Goal: Find contact information: Find contact information

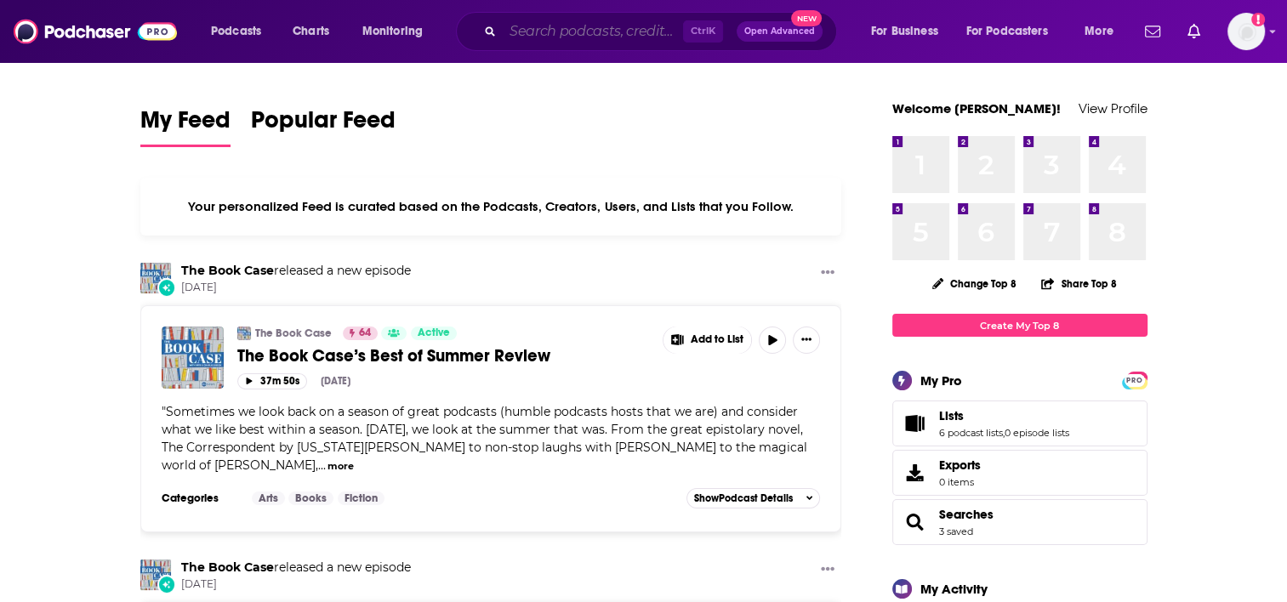
click at [599, 37] on input "Search podcasts, credits, & more..." at bounding box center [593, 31] width 180 height 27
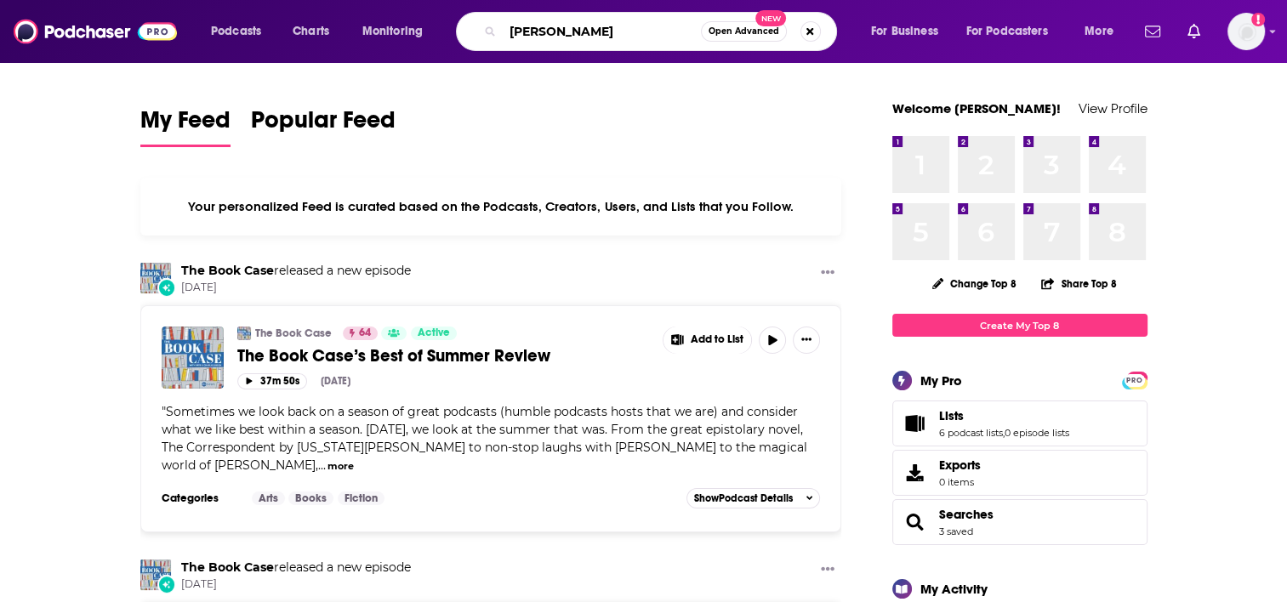
type input "[PERSON_NAME]"
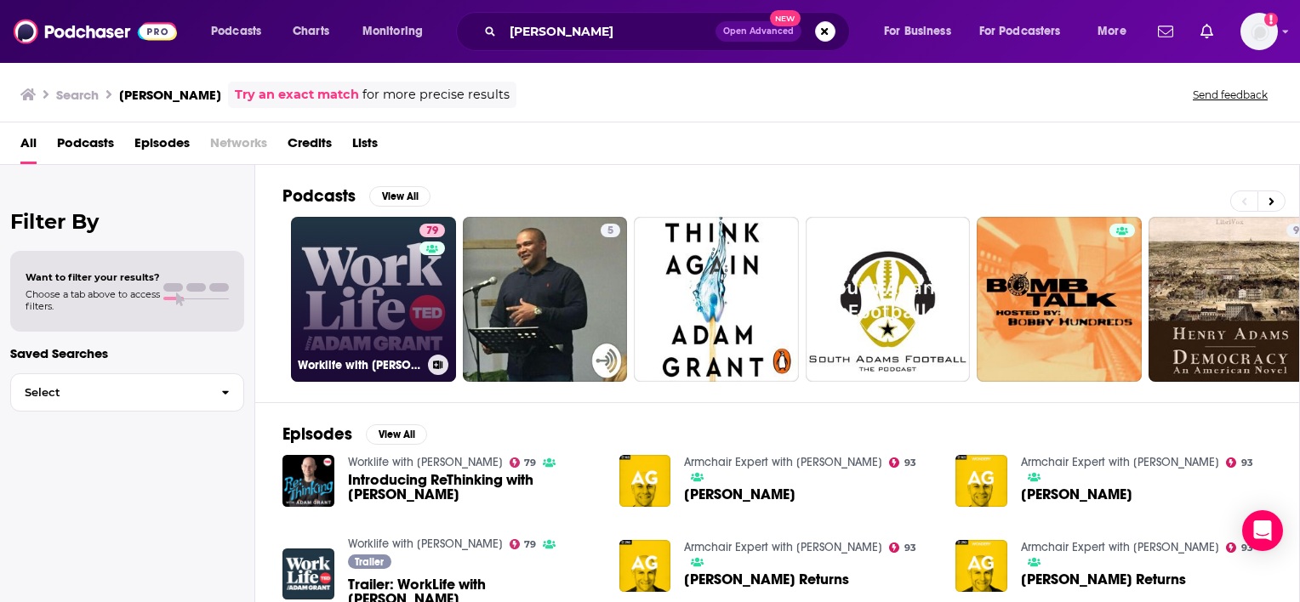
click at [412, 285] on link "79 Worklife with [PERSON_NAME]" at bounding box center [373, 299] width 165 height 165
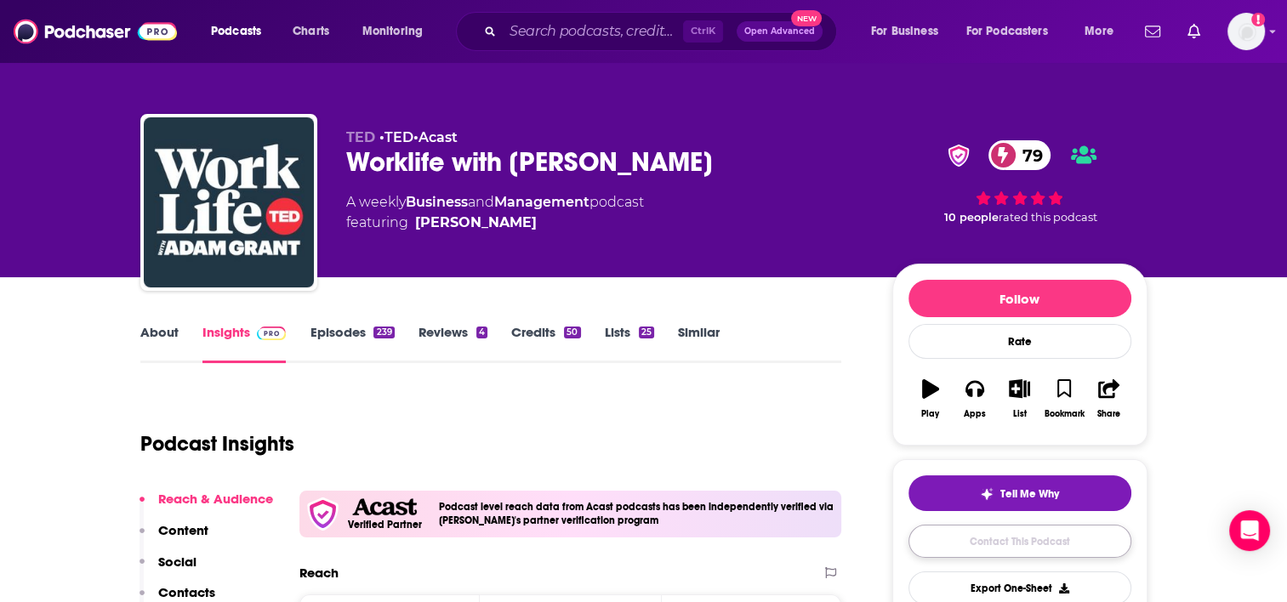
click at [997, 538] on link "Contact This Podcast" at bounding box center [1020, 541] width 223 height 33
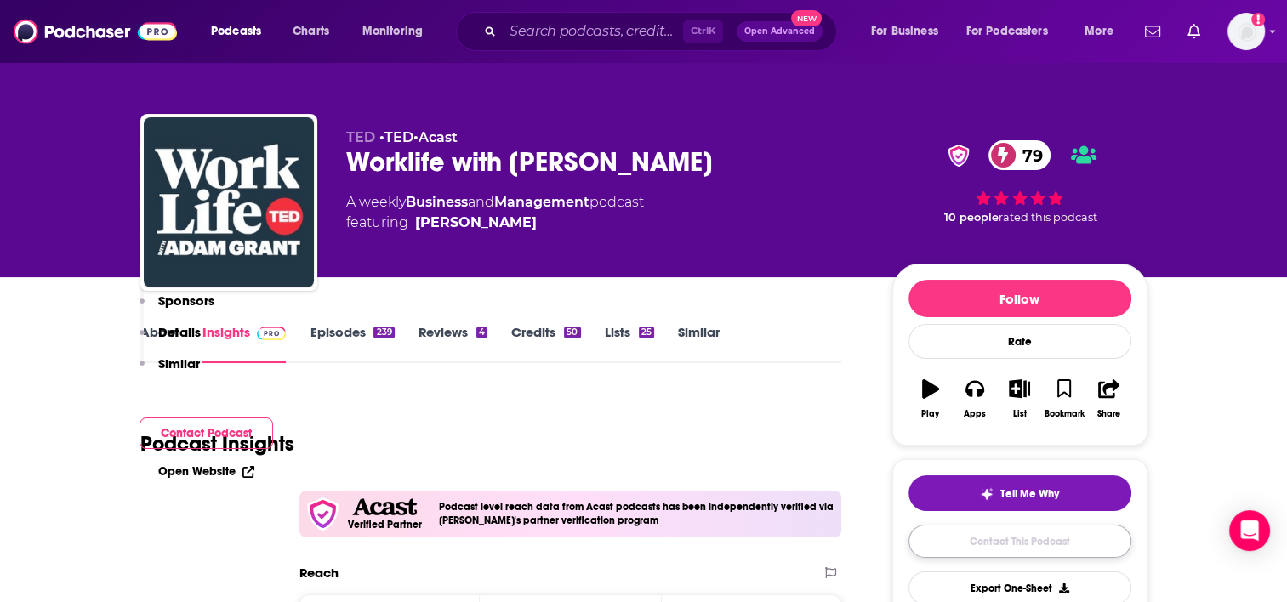
scroll to position [1789, 0]
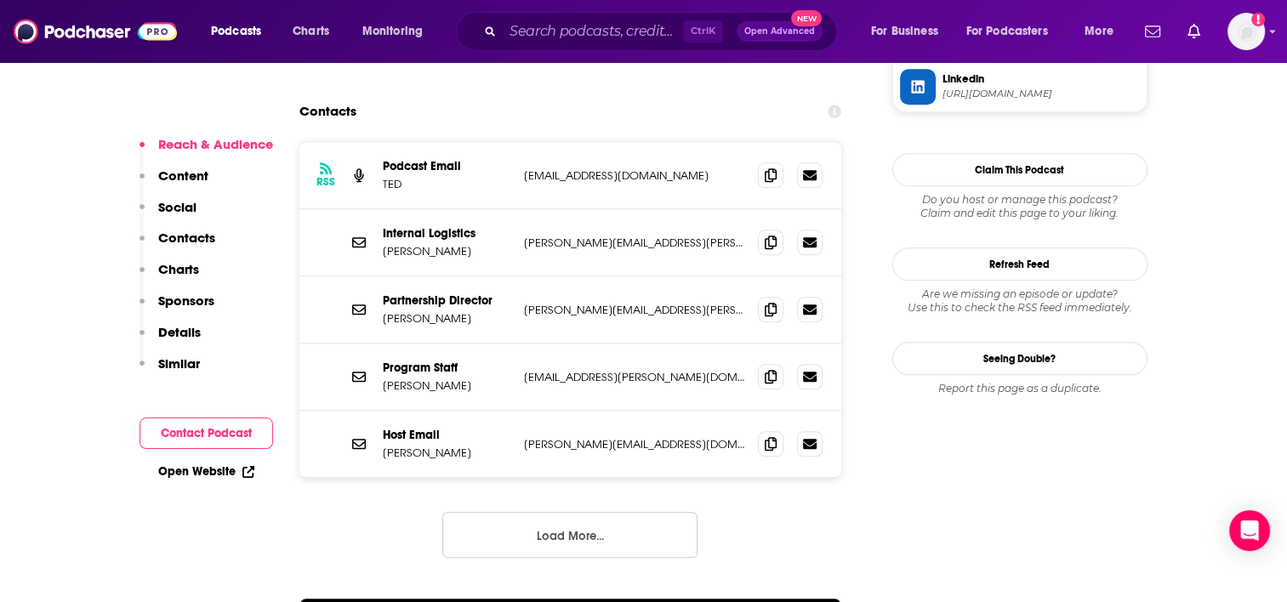
click at [190, 436] on button "Contact Podcast" at bounding box center [207, 433] width 134 height 31
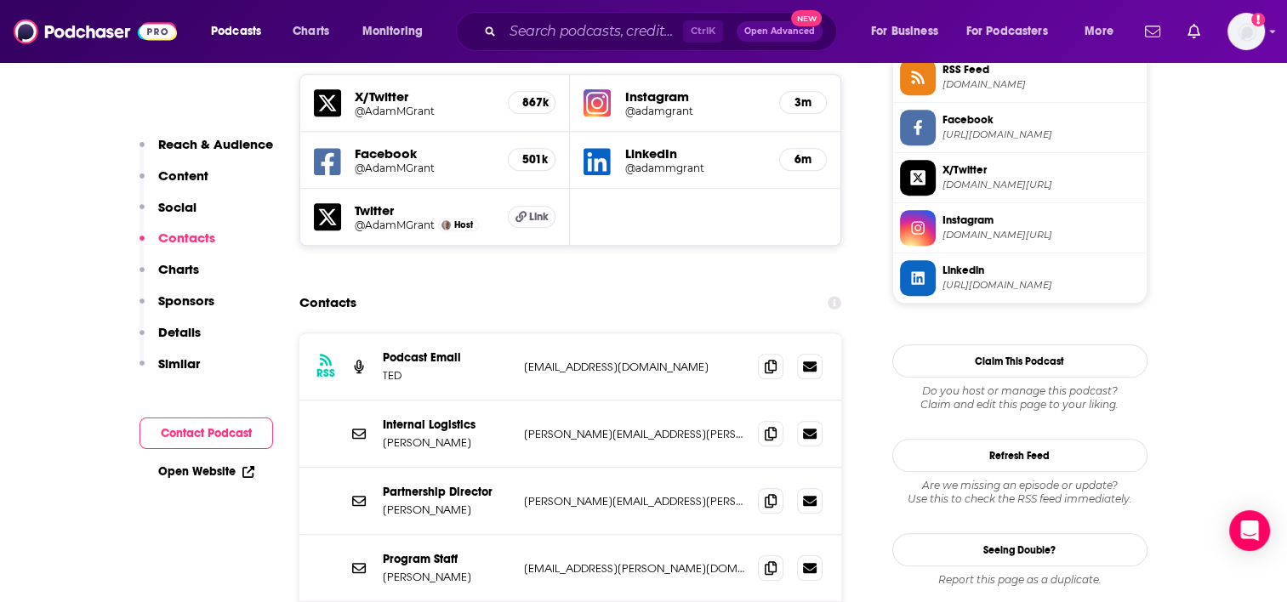
scroll to position [1554, 0]
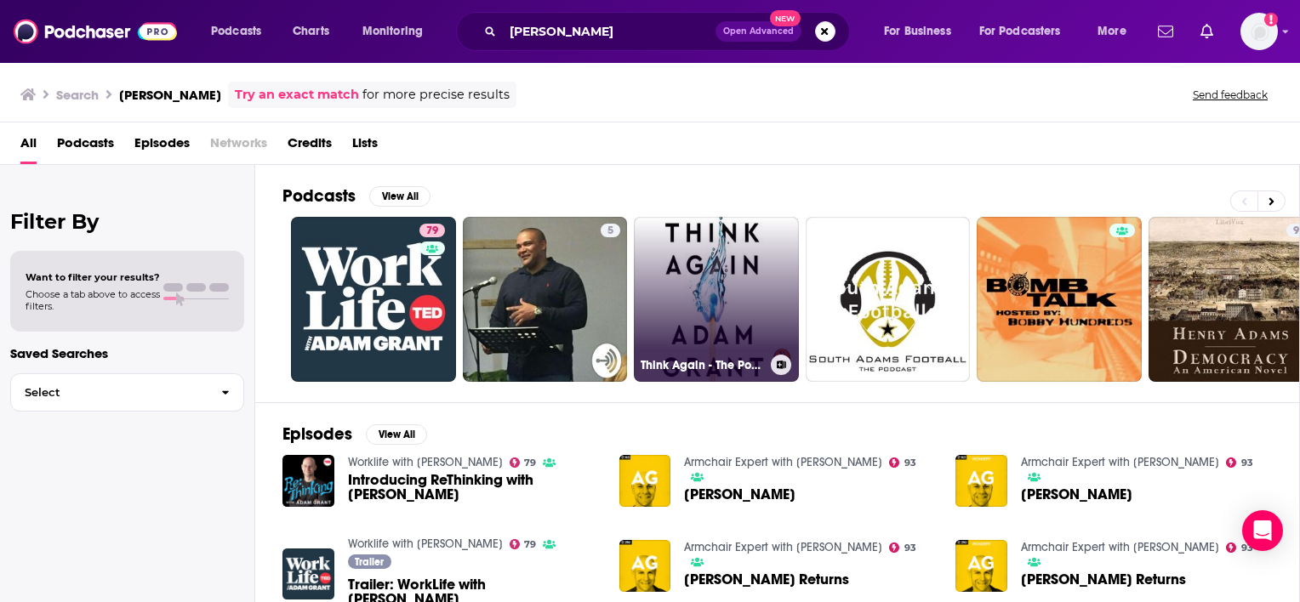
click at [699, 284] on link "Think Again - The Power of Knowing What You Don't Know by [PERSON_NAME], Book S…" at bounding box center [716, 299] width 165 height 165
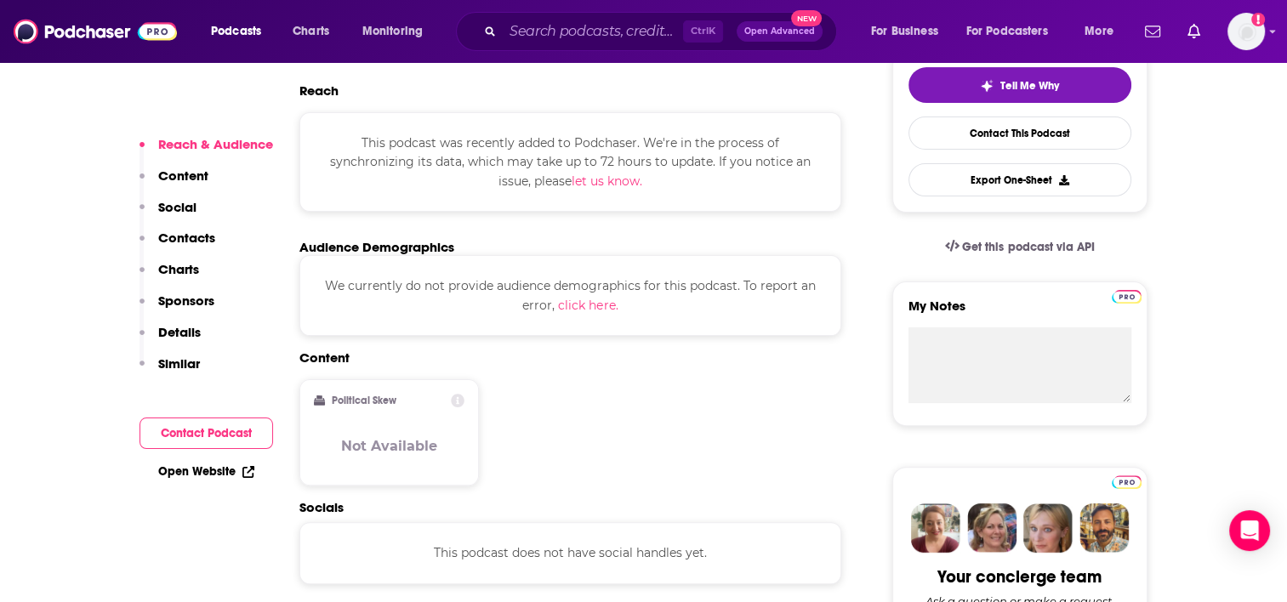
scroll to position [419, 0]
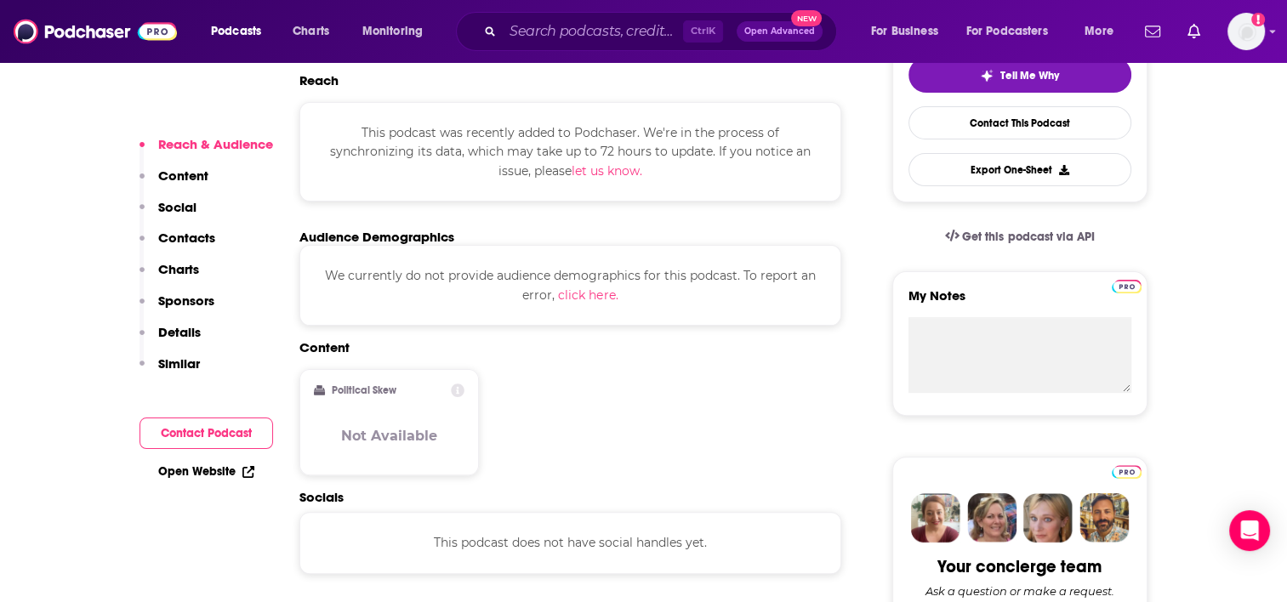
click at [218, 435] on button "Contact Podcast" at bounding box center [207, 433] width 134 height 31
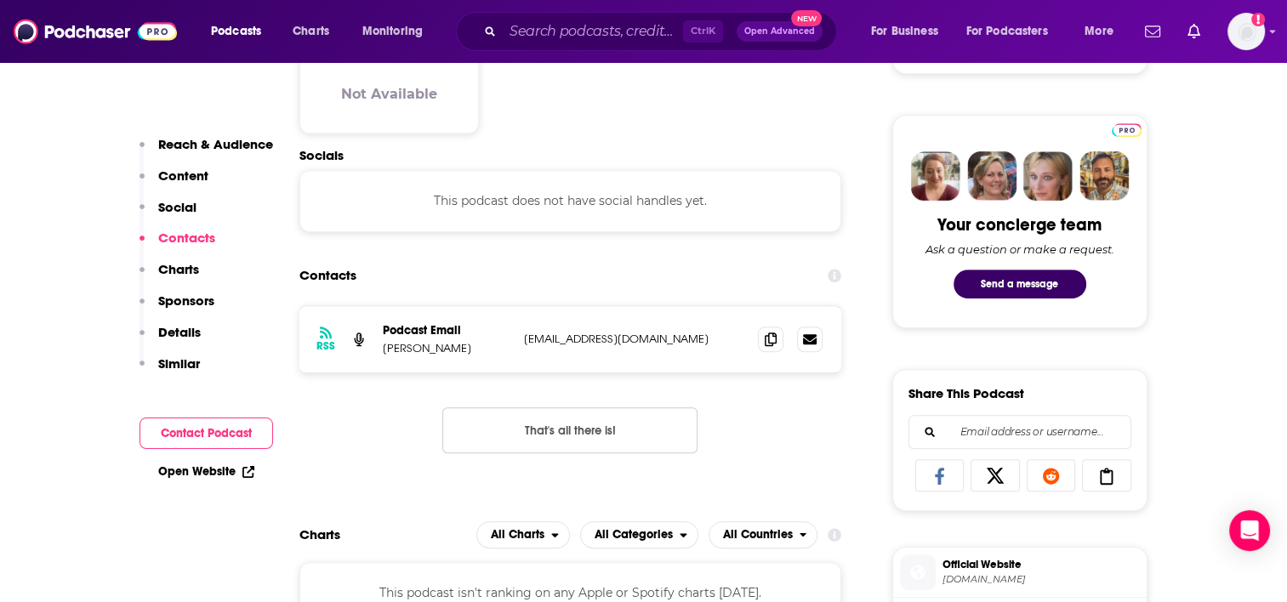
scroll to position [784, 0]
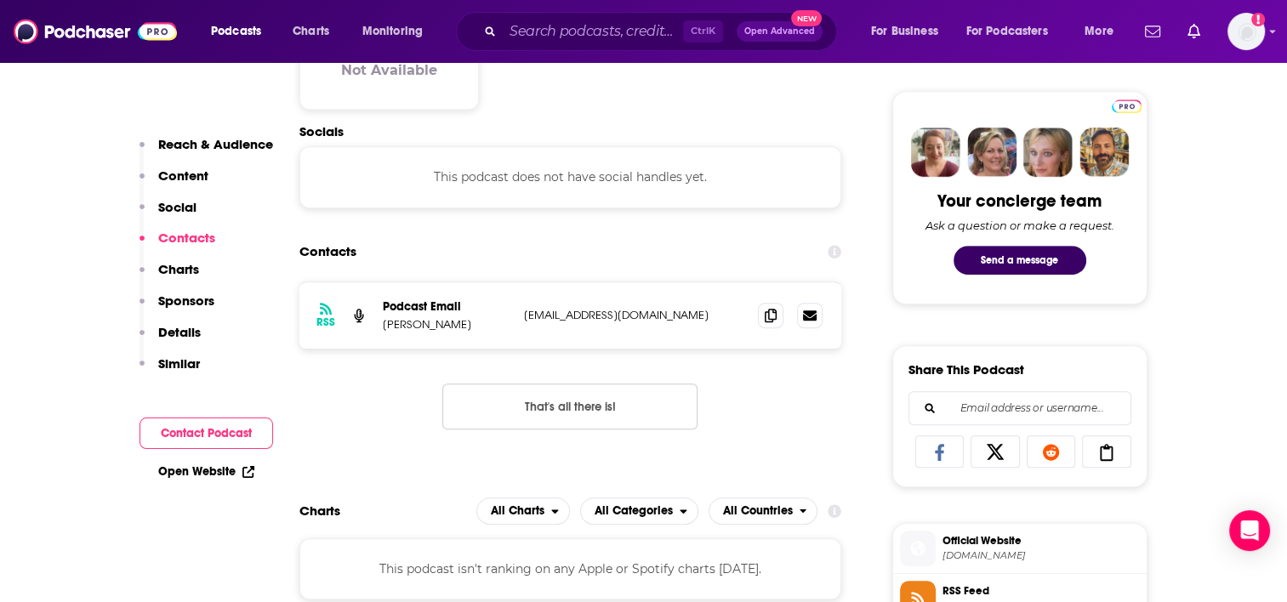
click at [214, 429] on button "Contact Podcast" at bounding box center [207, 433] width 134 height 31
click at [218, 430] on button "Contact Podcast" at bounding box center [207, 433] width 134 height 31
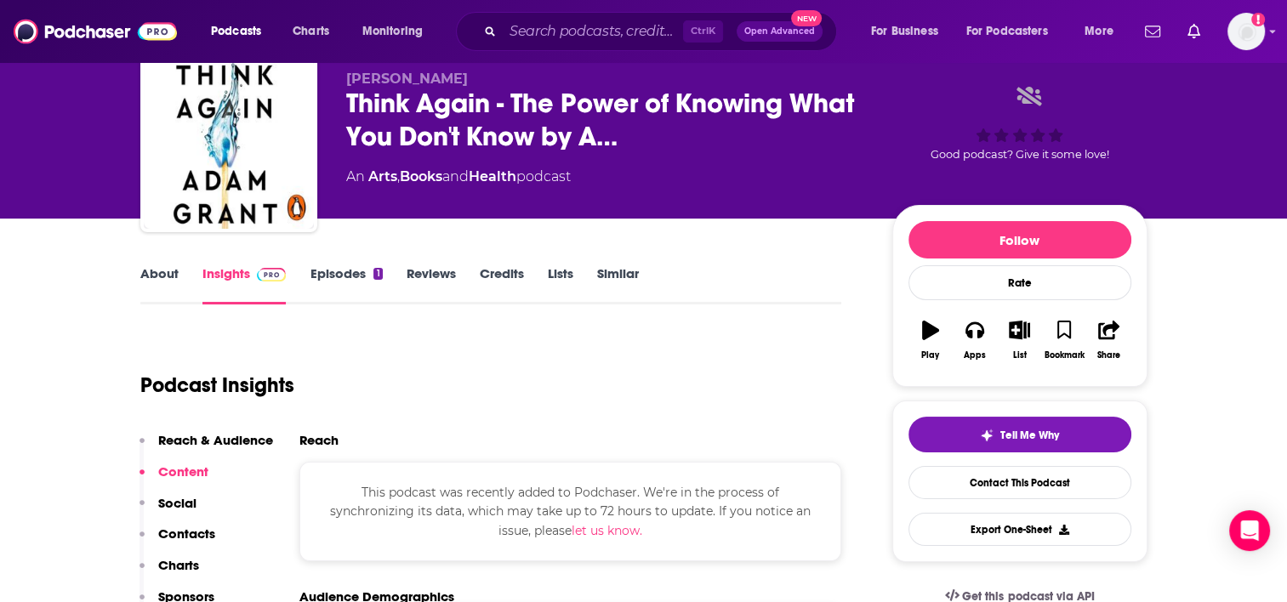
scroll to position [0, 0]
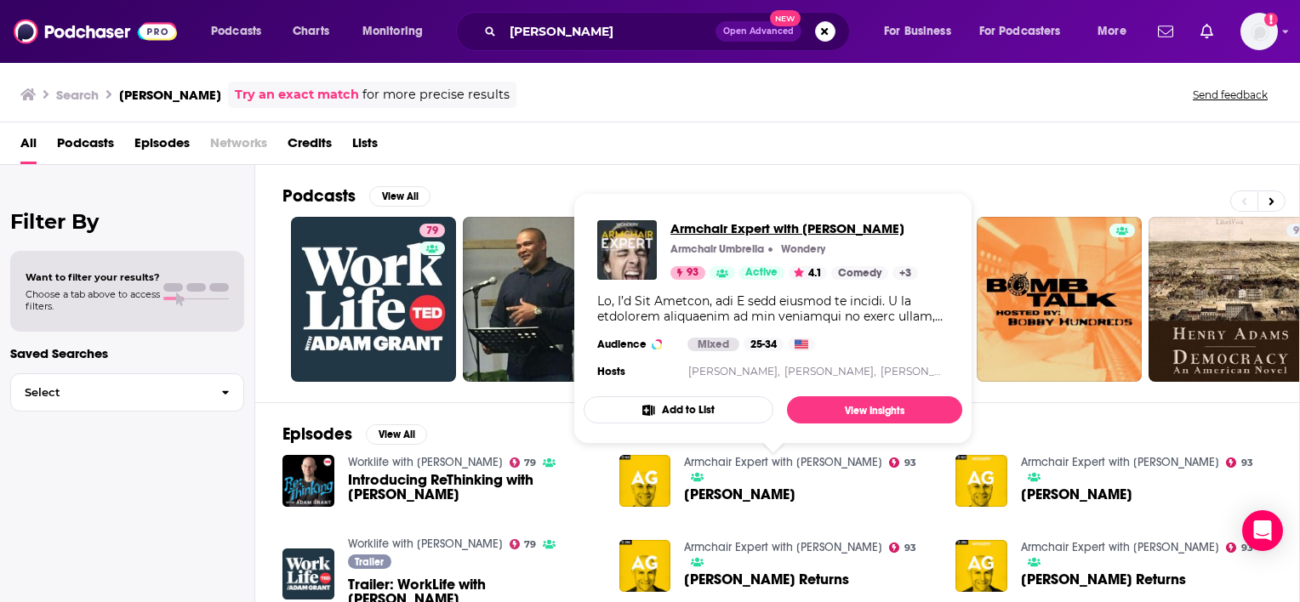
click at [733, 224] on span "Armchair Expert with [PERSON_NAME]" at bounding box center [794, 228] width 248 height 16
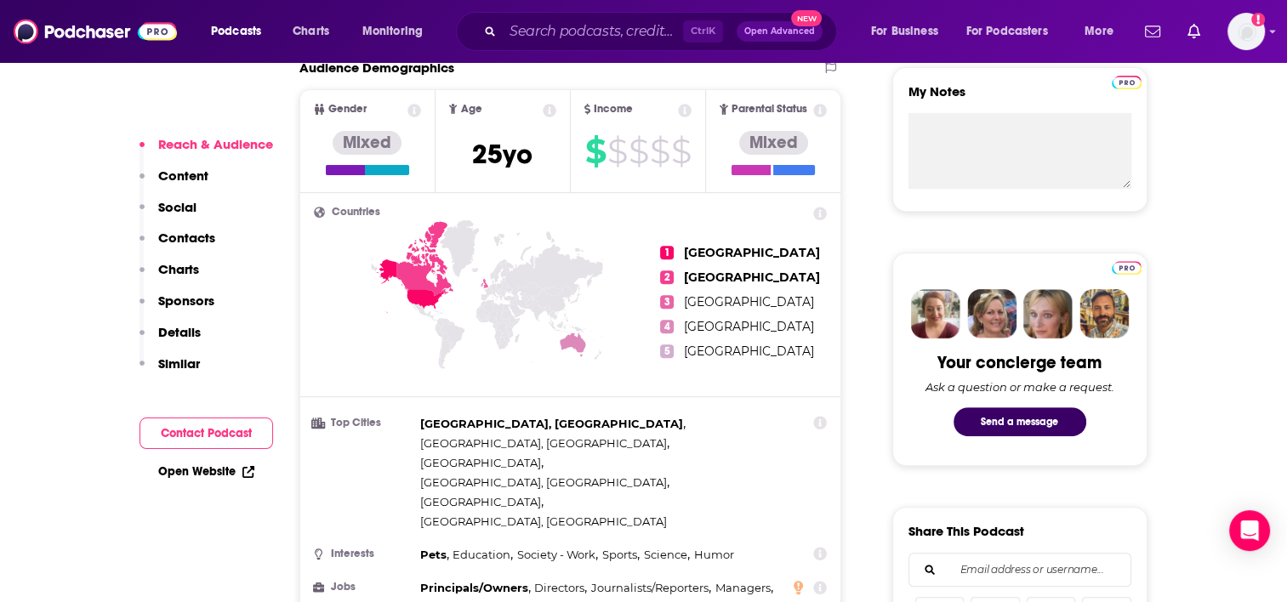
scroll to position [669, 0]
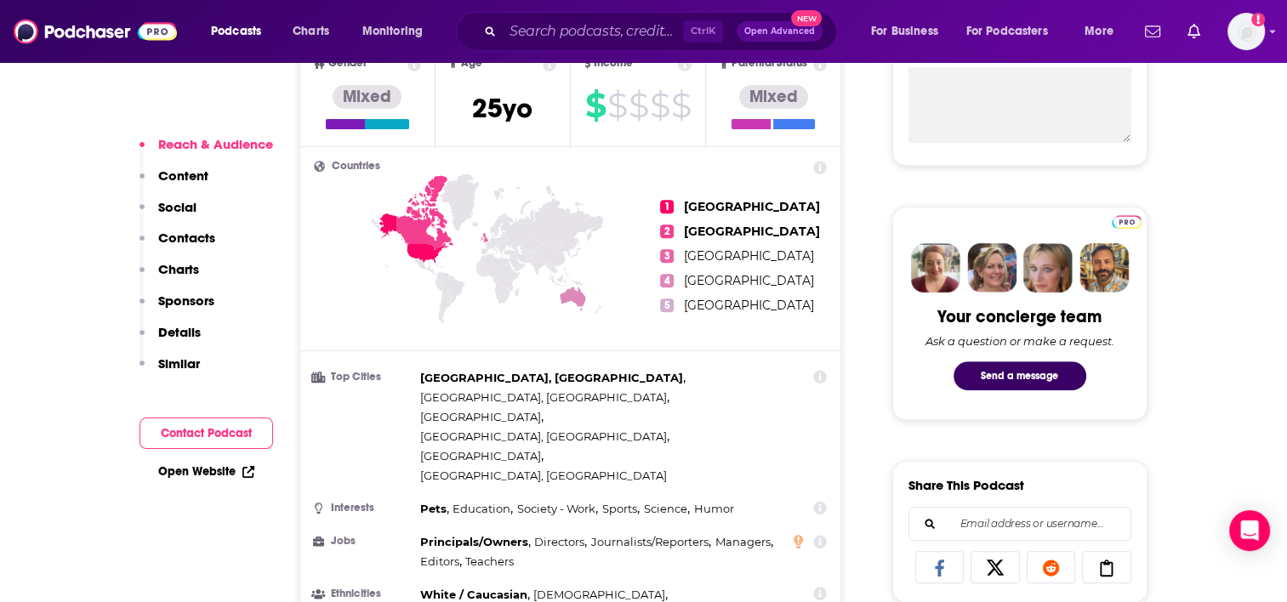
click at [211, 437] on button "Contact Podcast" at bounding box center [207, 433] width 134 height 31
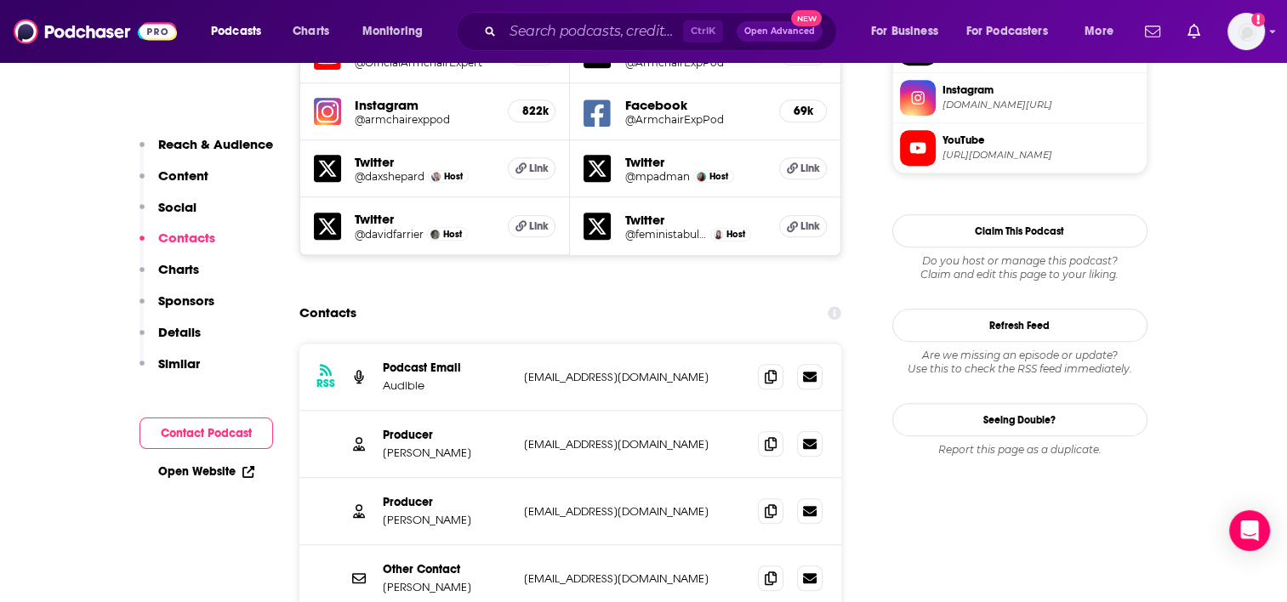
scroll to position [1651, 0]
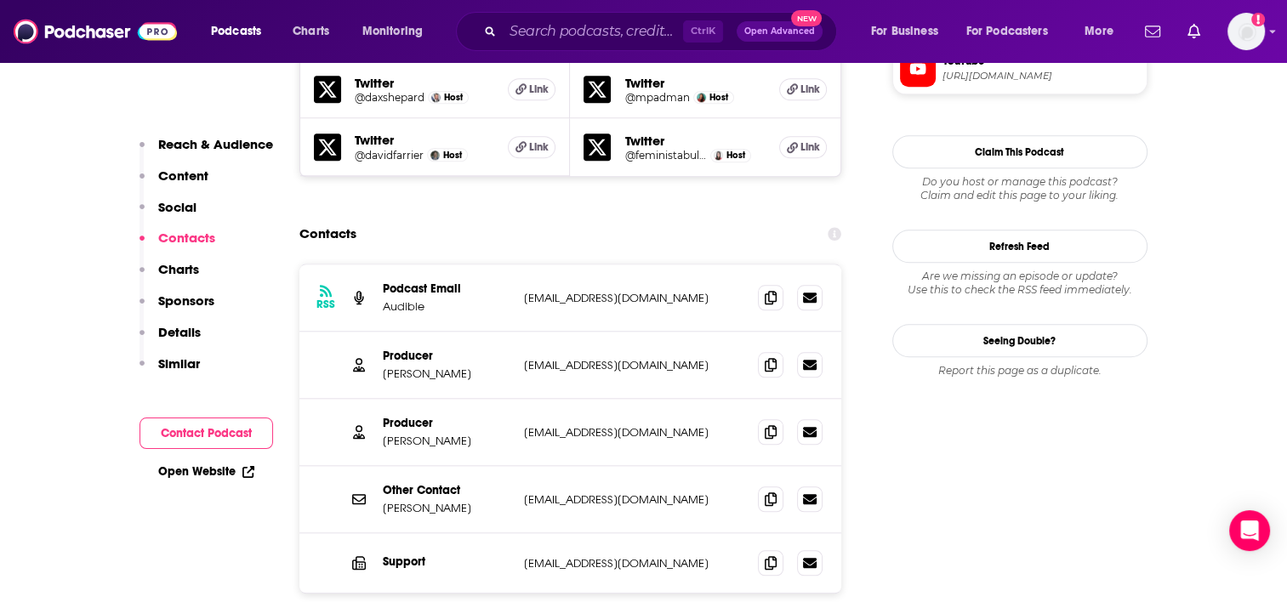
click at [184, 361] on p "Similar" at bounding box center [179, 364] width 42 height 16
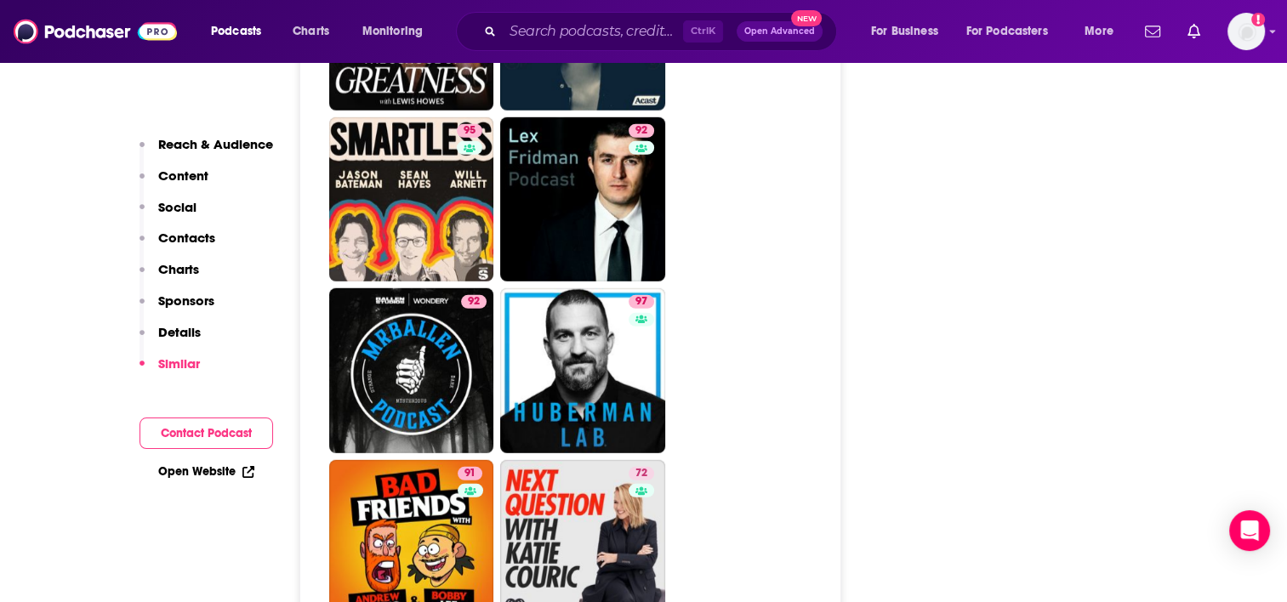
scroll to position [4832, 0]
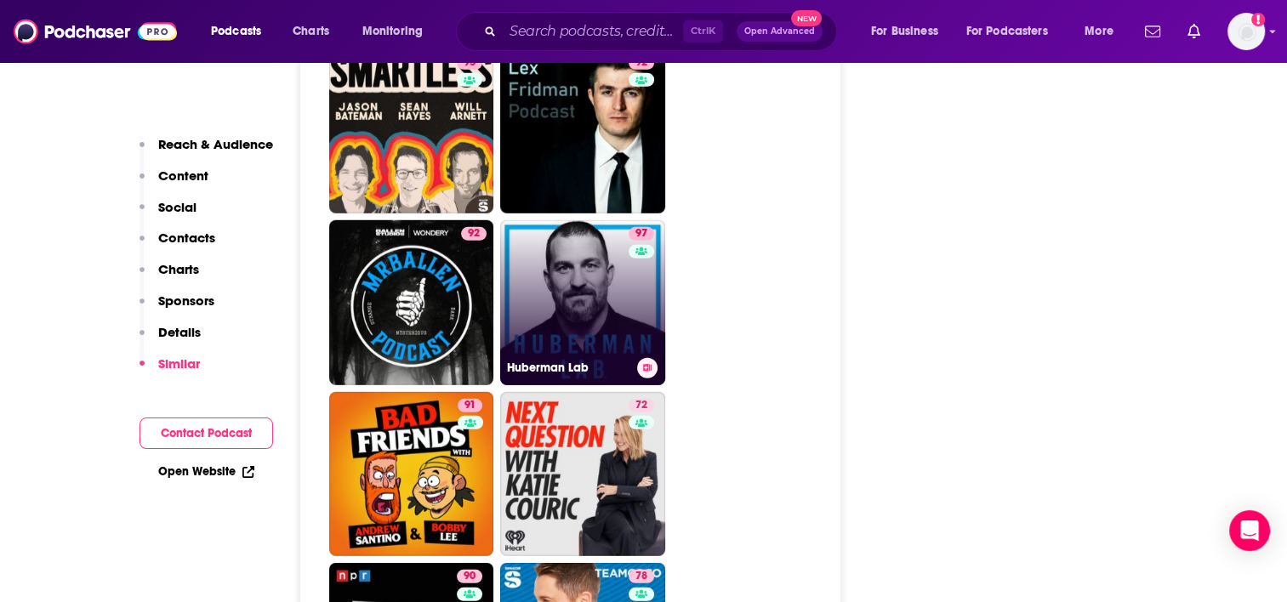
click at [616, 259] on link "97 Huberman Lab" at bounding box center [582, 302] width 165 height 165
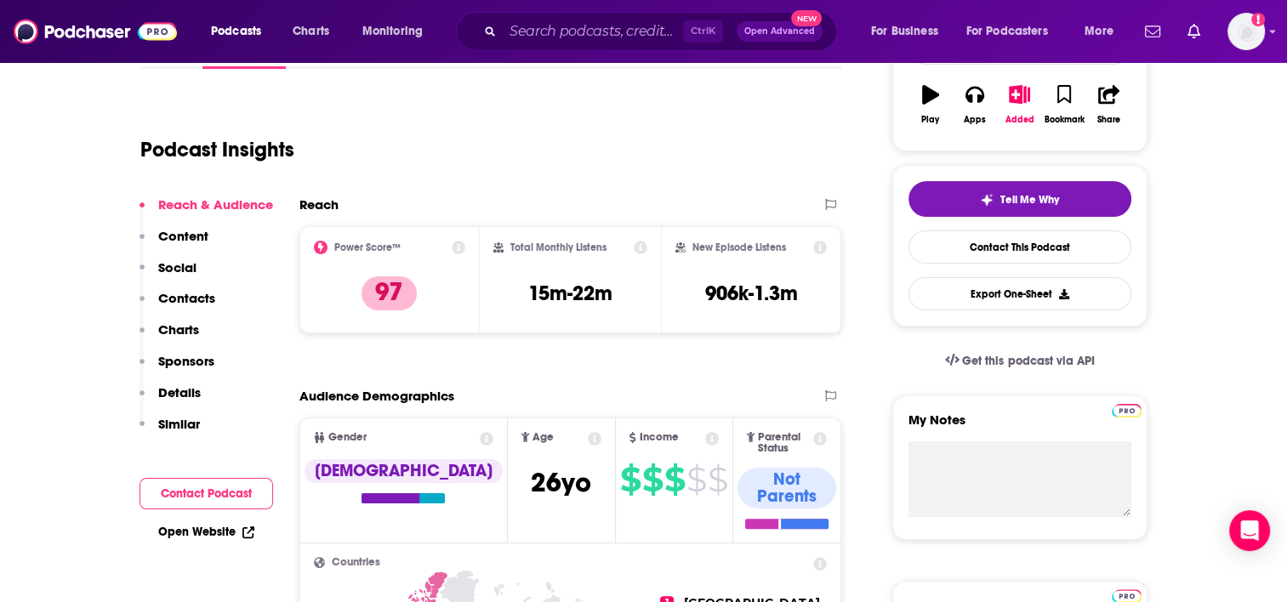
scroll to position [396, 0]
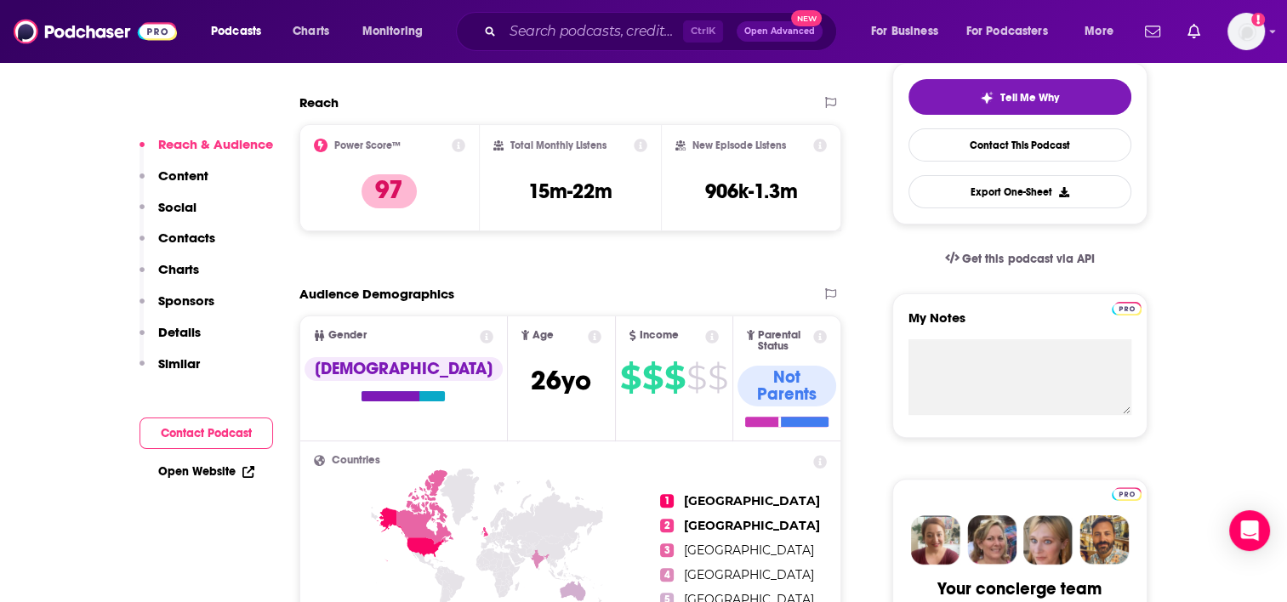
click at [174, 433] on button "Contact Podcast" at bounding box center [207, 433] width 134 height 31
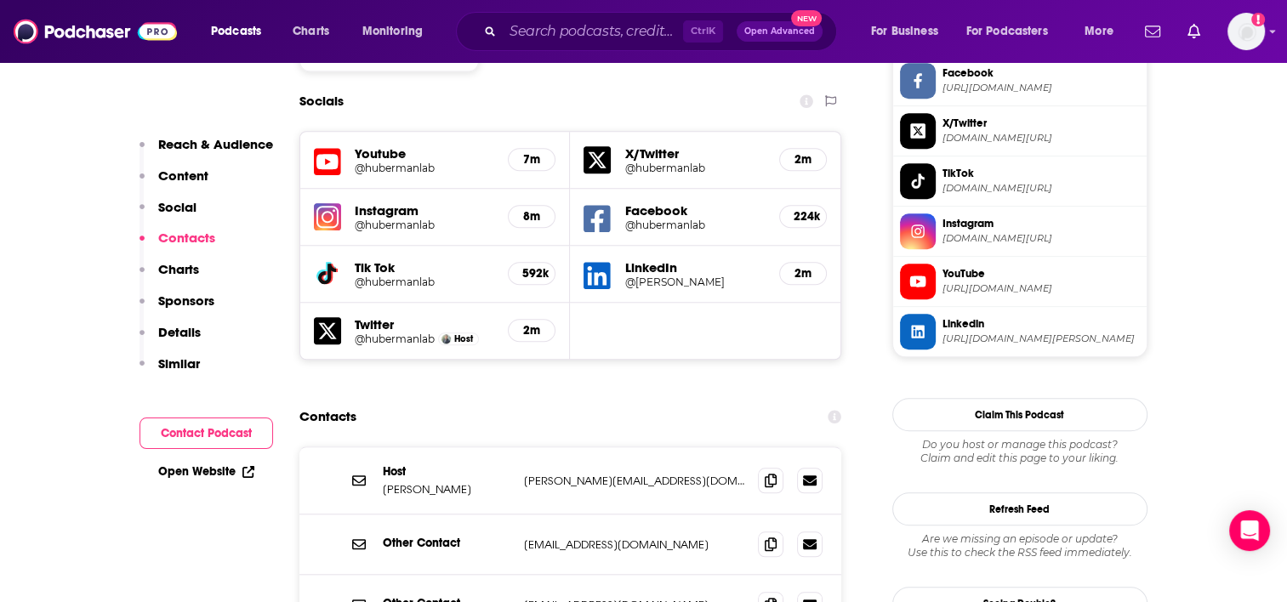
scroll to position [1537, 0]
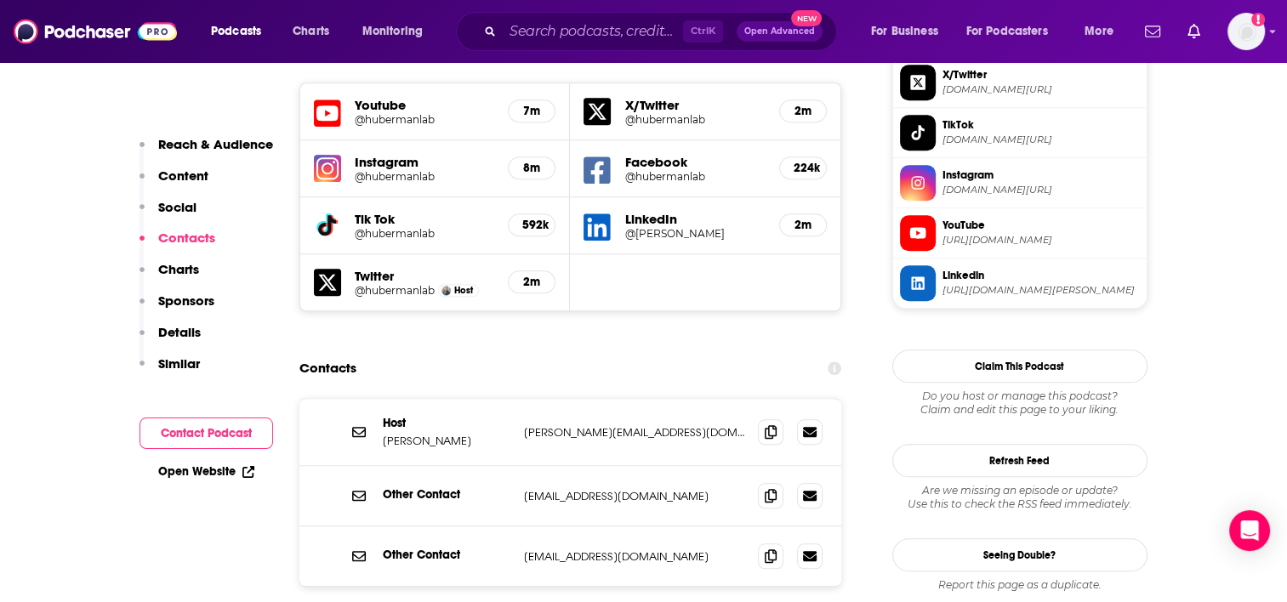
type input "[URL][DOMAIN_NAME]"
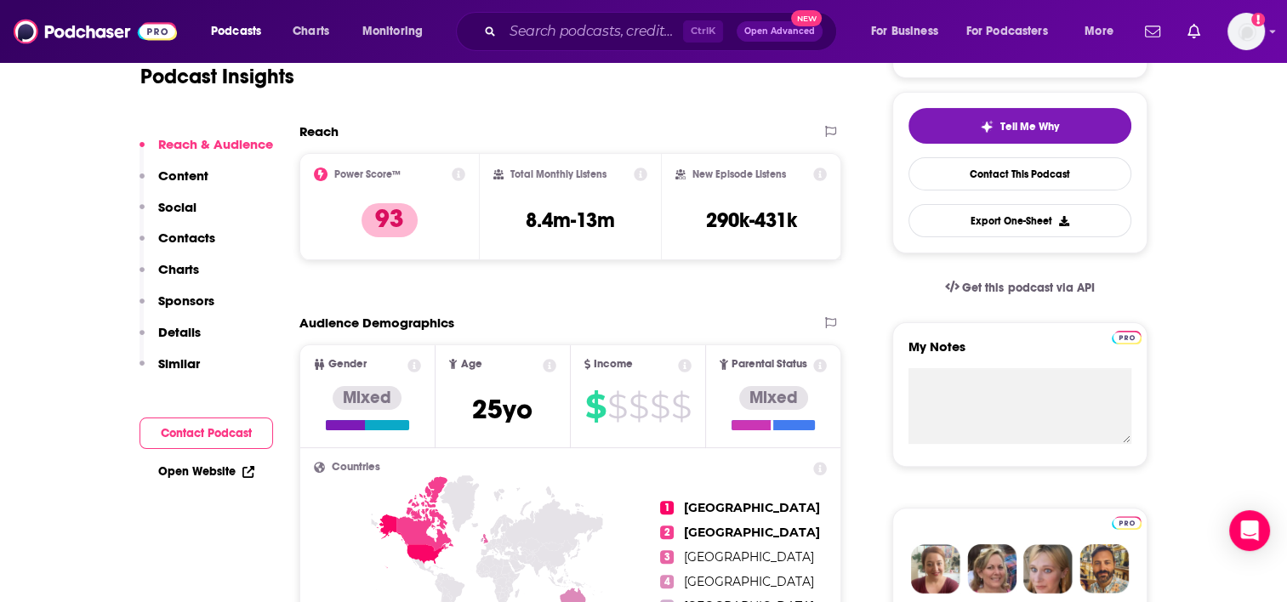
scroll to position [374, 0]
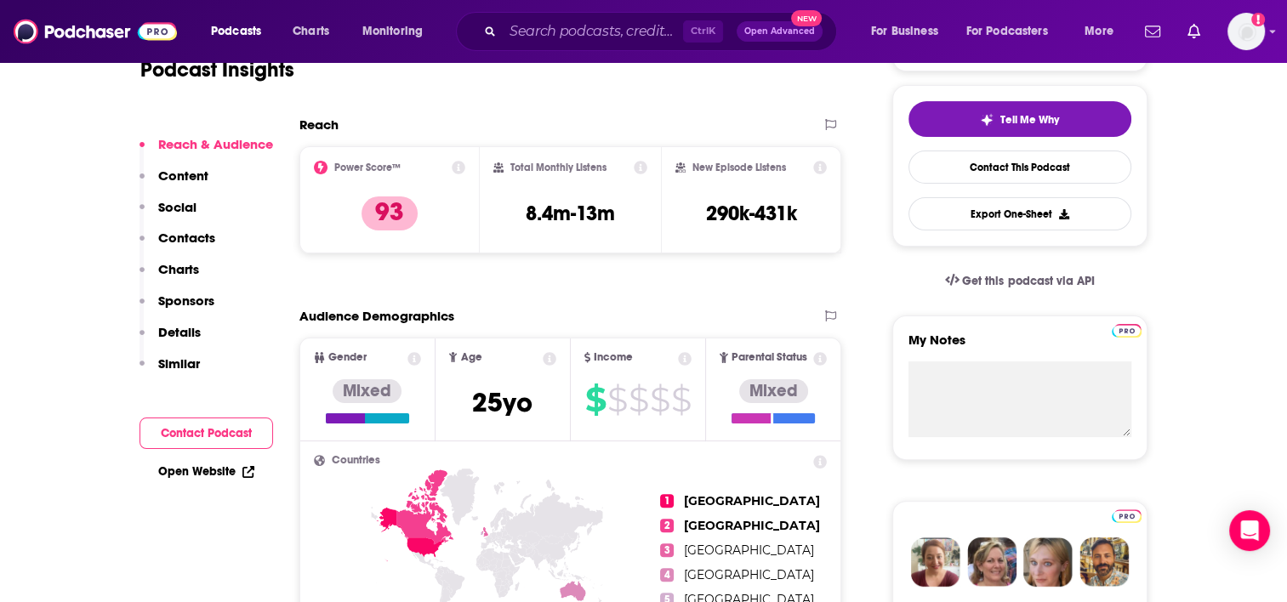
click at [174, 362] on p "Similar" at bounding box center [179, 364] width 42 height 16
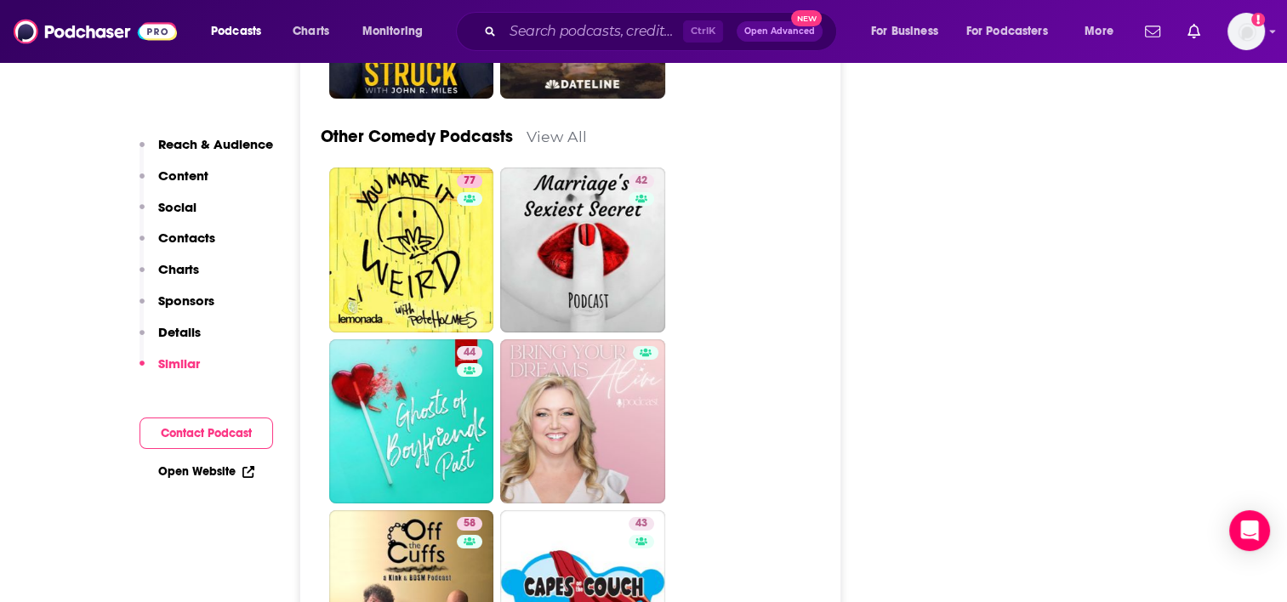
scroll to position [6228, 0]
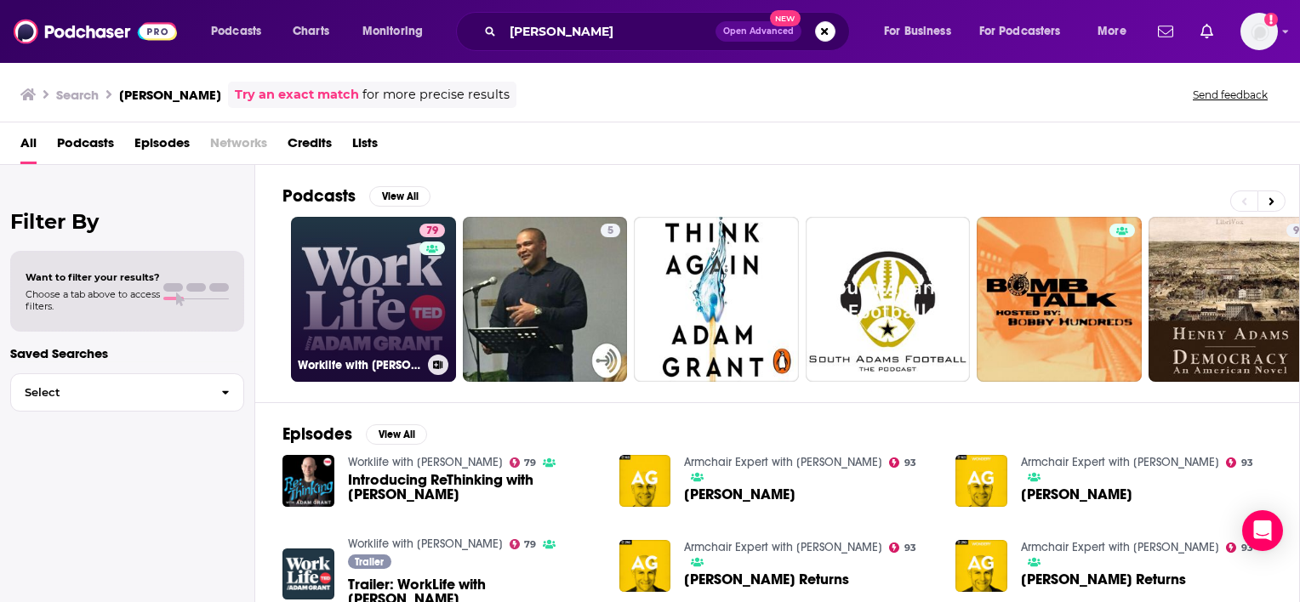
click at [409, 322] on link "79 Worklife with [PERSON_NAME]" at bounding box center [373, 299] width 165 height 165
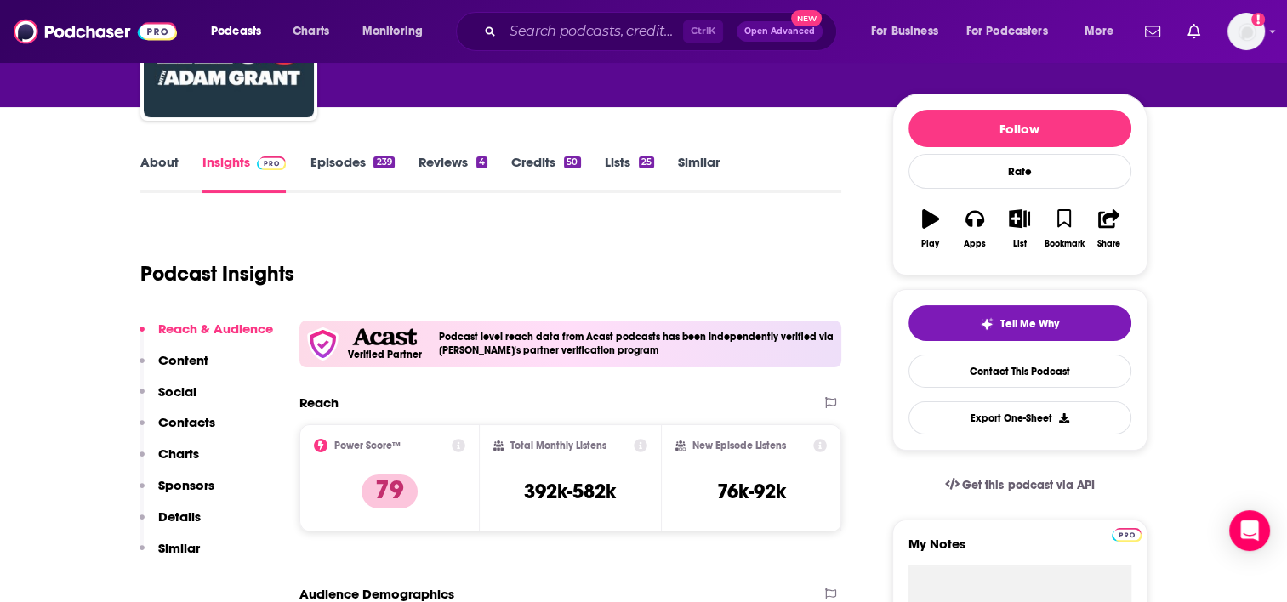
scroll to position [249, 0]
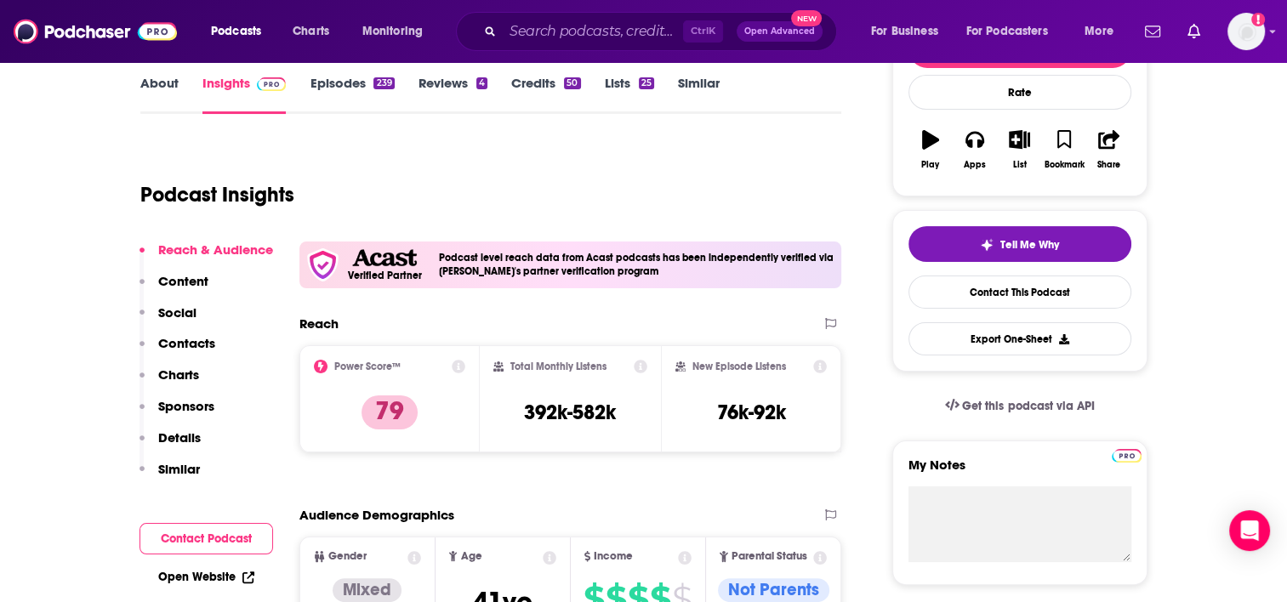
click at [184, 467] on p "Similar" at bounding box center [179, 469] width 42 height 16
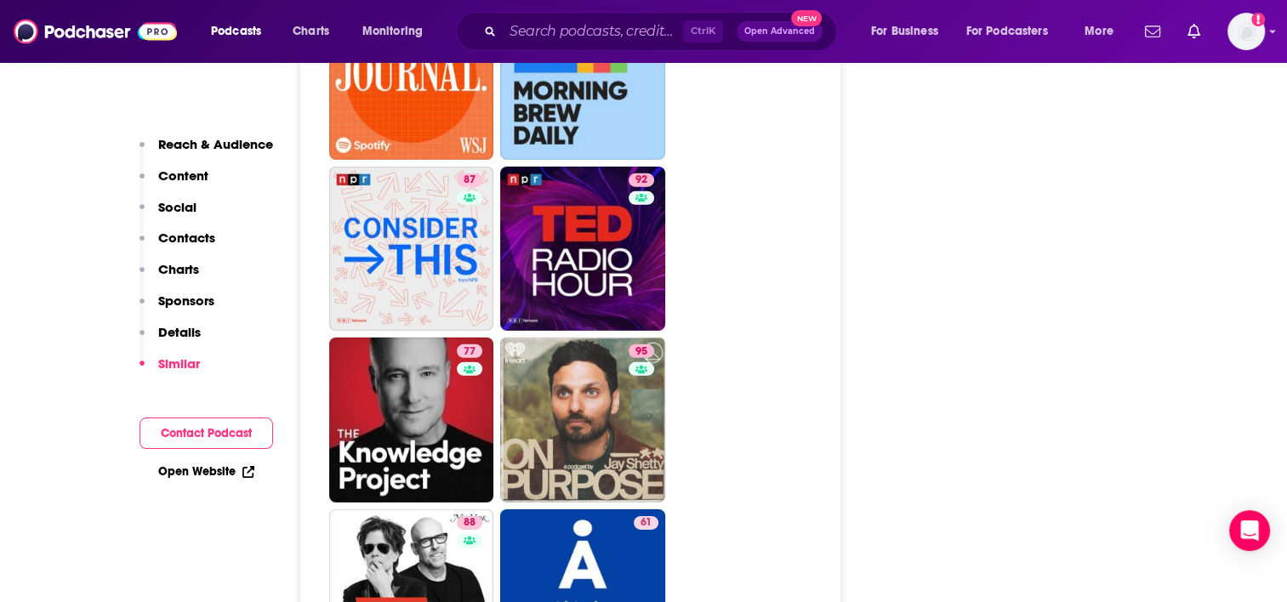
scroll to position [5043, 0]
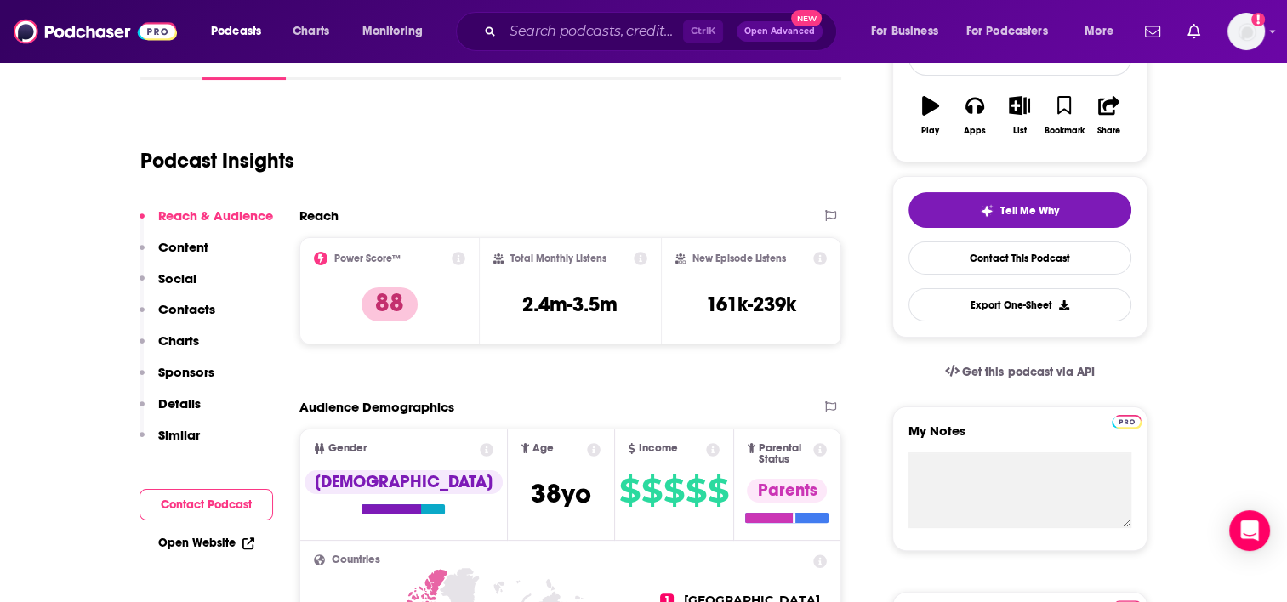
scroll to position [419, 0]
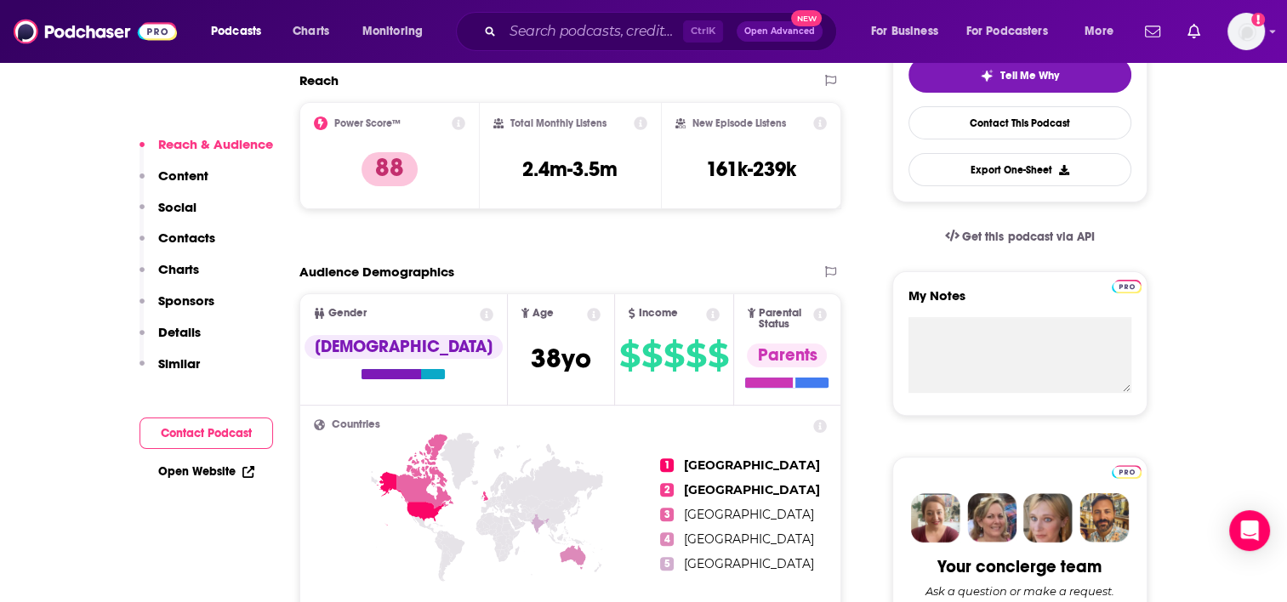
click at [231, 438] on button "Contact Podcast" at bounding box center [207, 433] width 134 height 31
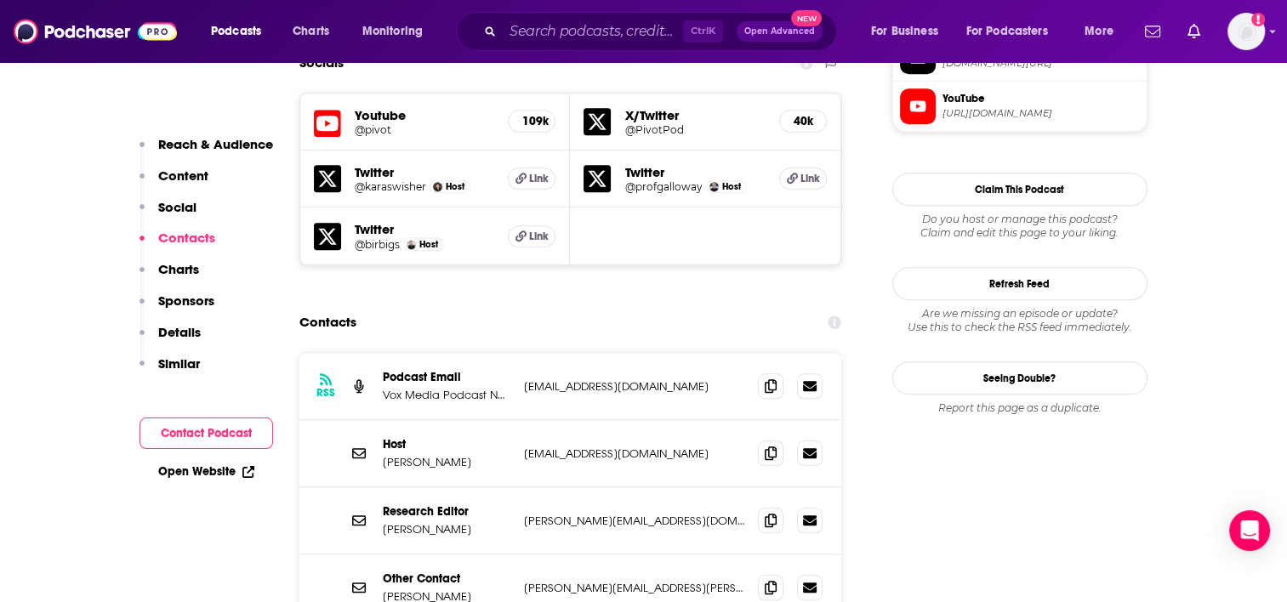
scroll to position [1582, 0]
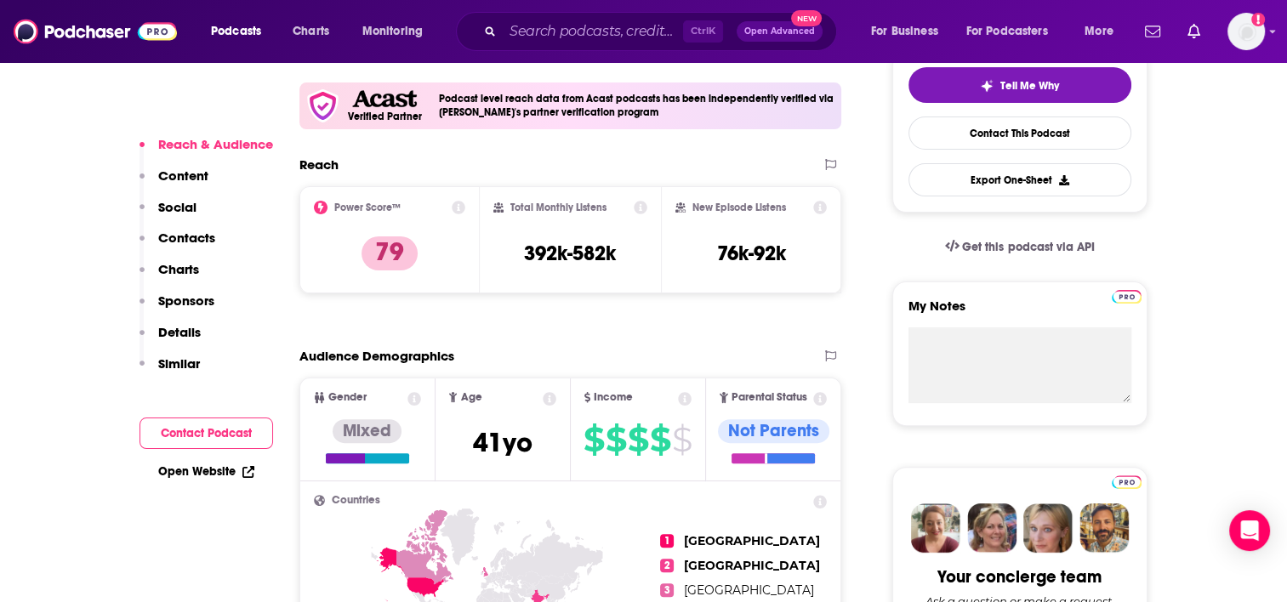
scroll to position [487, 0]
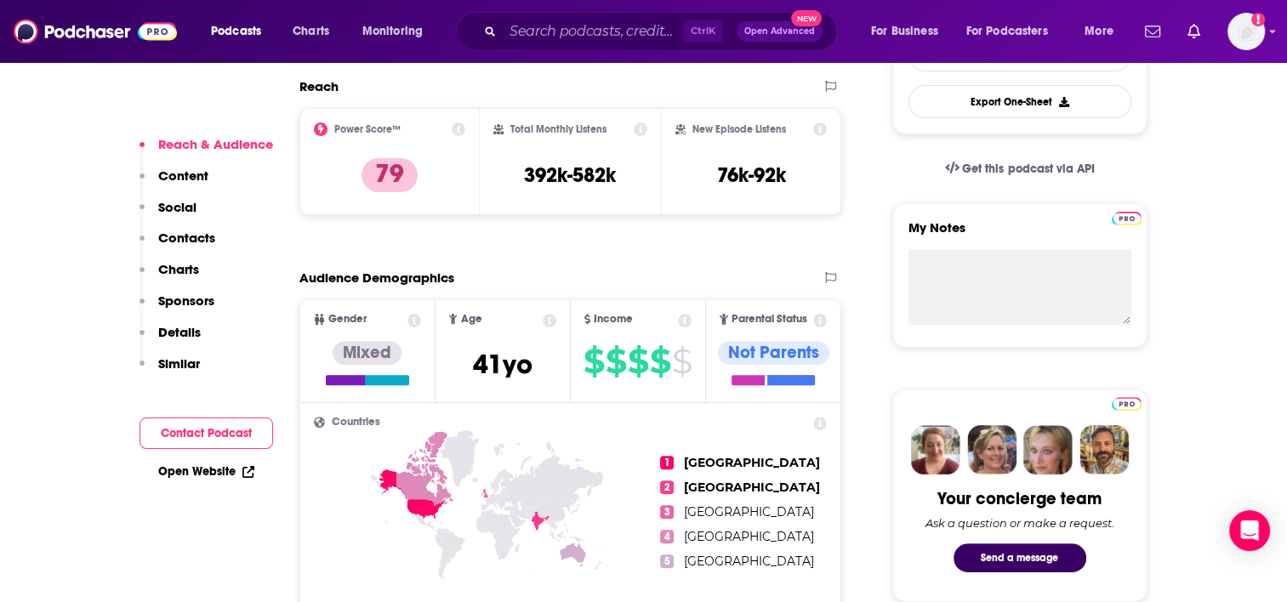
click at [179, 361] on p "Similar" at bounding box center [179, 364] width 42 height 16
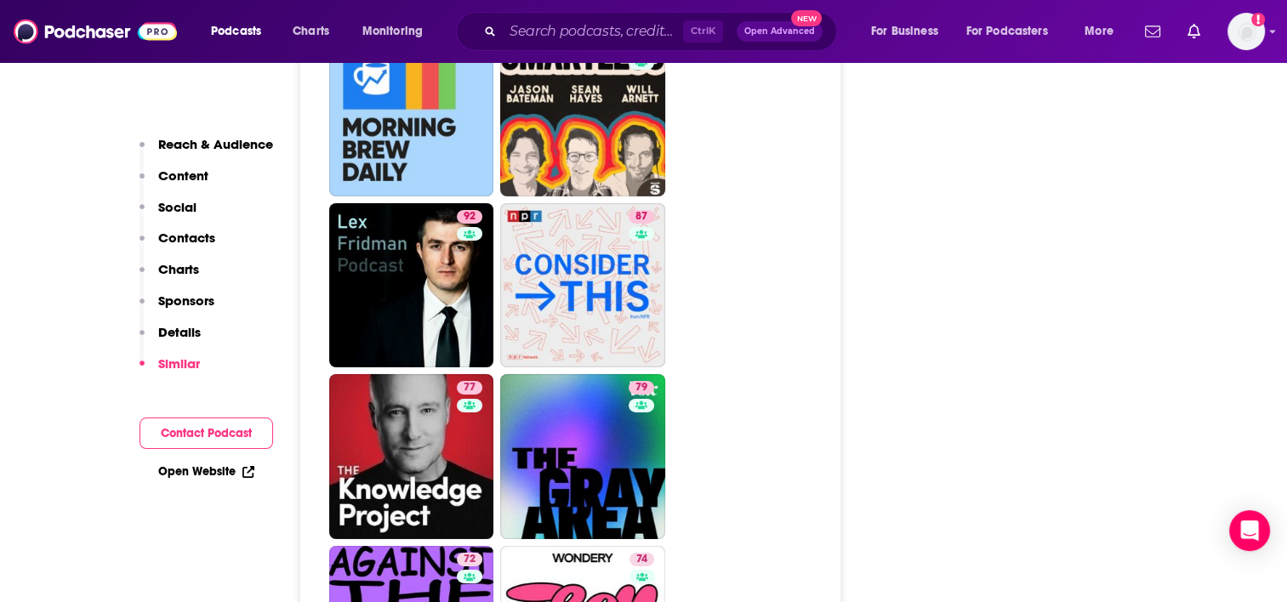
scroll to position [5476, 0]
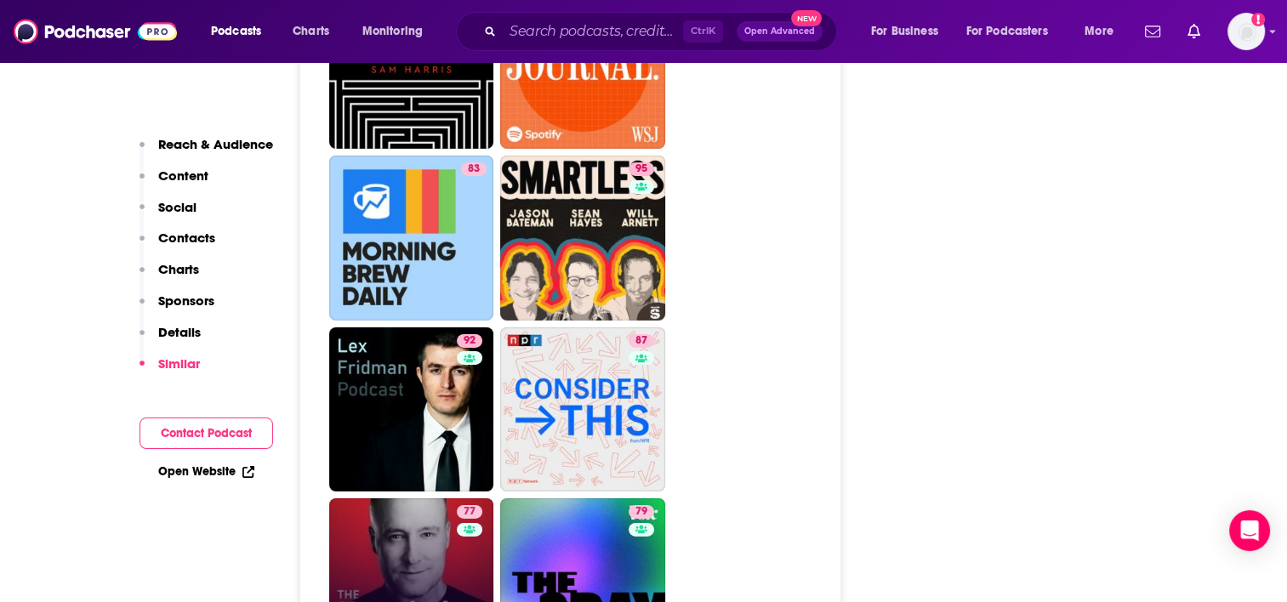
click at [440, 499] on link "77 The Knowledge Project with [PERSON_NAME]" at bounding box center [411, 581] width 165 height 165
type input "[URL][DOMAIN_NAME]"
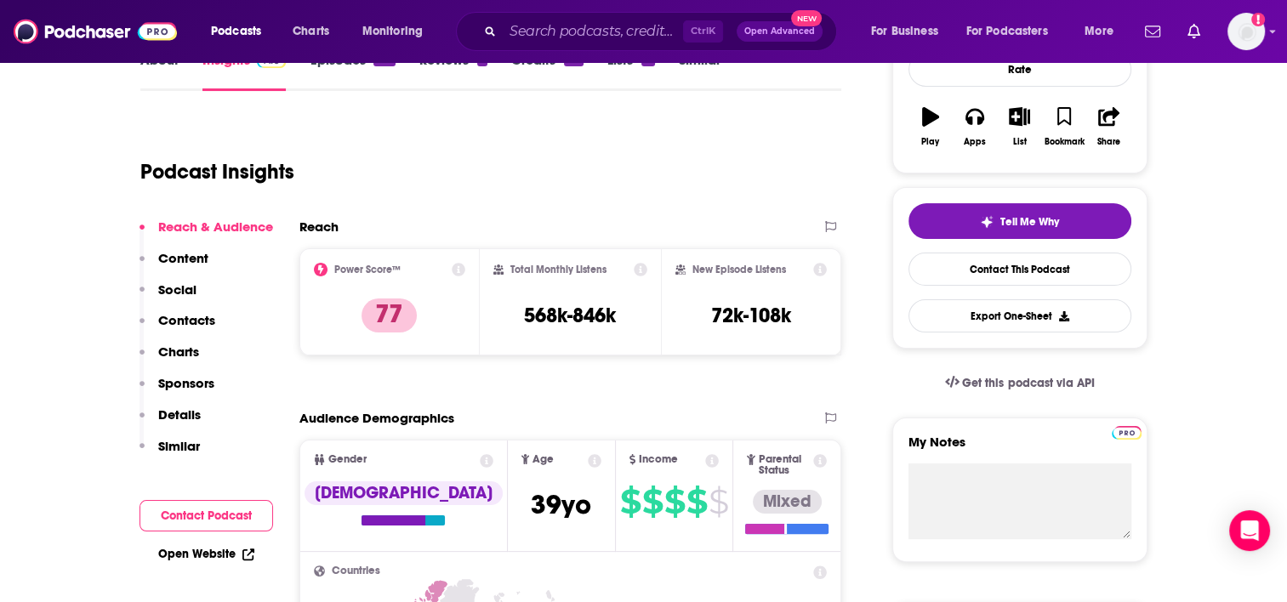
scroll to position [317, 0]
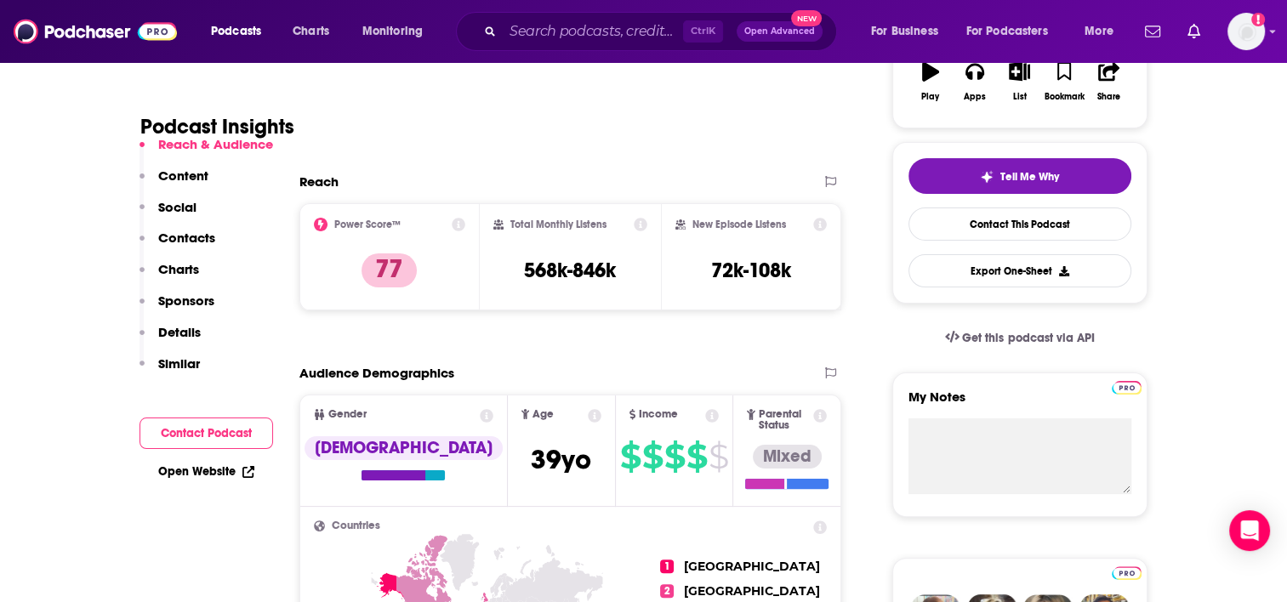
click at [191, 433] on button "Contact Podcast" at bounding box center [207, 433] width 134 height 31
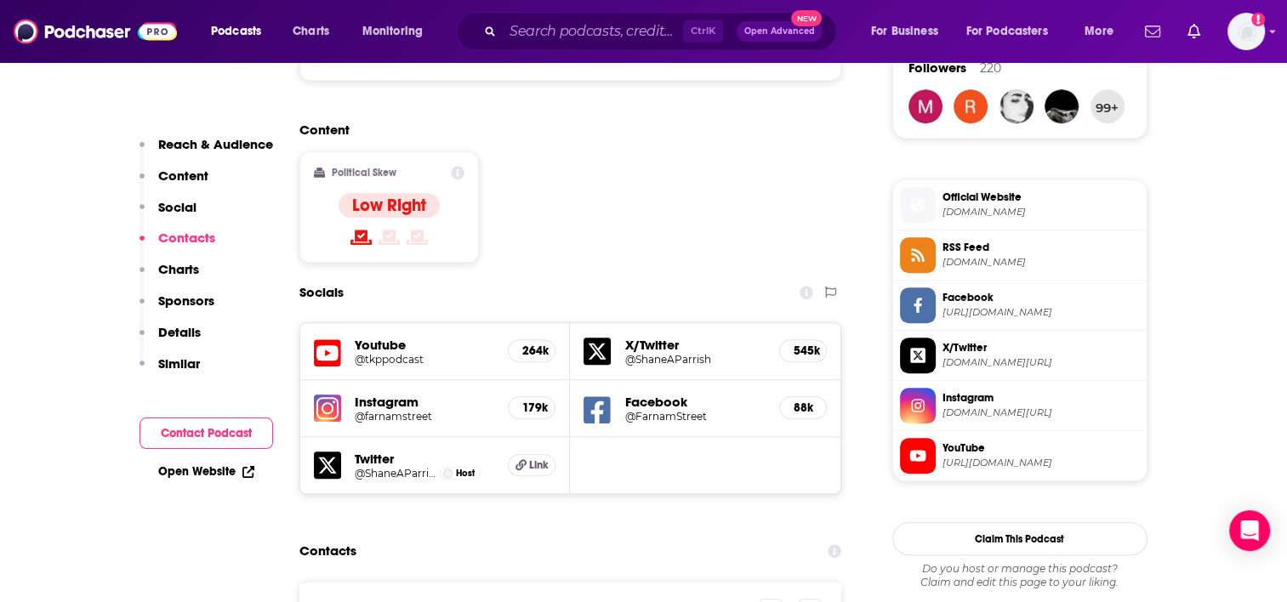
scroll to position [1480, 0]
